Goal: Communication & Community: Answer question/provide support

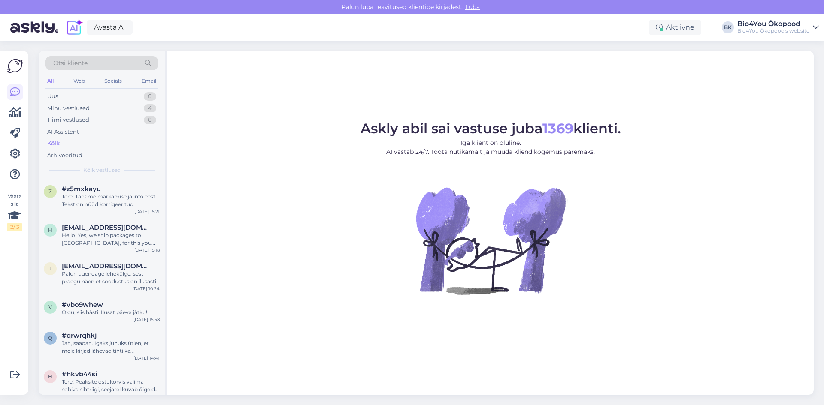
click at [742, 202] on figure "Askly abil sai vastuse juba 1369 klienti. Iga klient on oluline. AI vastab 24/7…" at bounding box center [490, 220] width 631 height 196
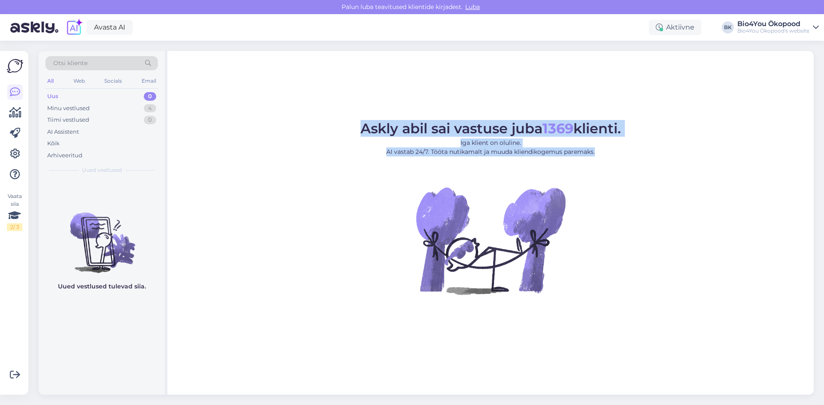
drag, startPoint x: 598, startPoint y: 150, endPoint x: 321, endPoint y: 136, distance: 276.7
click at [327, 128] on figure "Askly abil sai vastuse juba 1369 klienti. Iga klient on oluline. AI vastab 24/7…" at bounding box center [490, 220] width 631 height 196
click at [303, 164] on figure "Askly abil sai vastuse juba 1369 klienti. Iga klient on oluline. AI vastab 24/7…" at bounding box center [490, 220] width 631 height 196
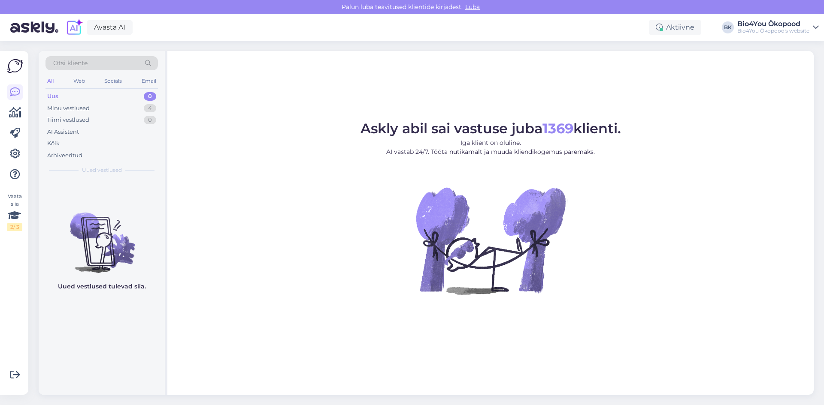
click at [280, 178] on figure "Askly abil sai vastuse juba 1369 klienti. Iga klient on oluline. AI vastab 24/7…" at bounding box center [490, 220] width 631 height 196
